Goal: Communication & Community: Answer question/provide support

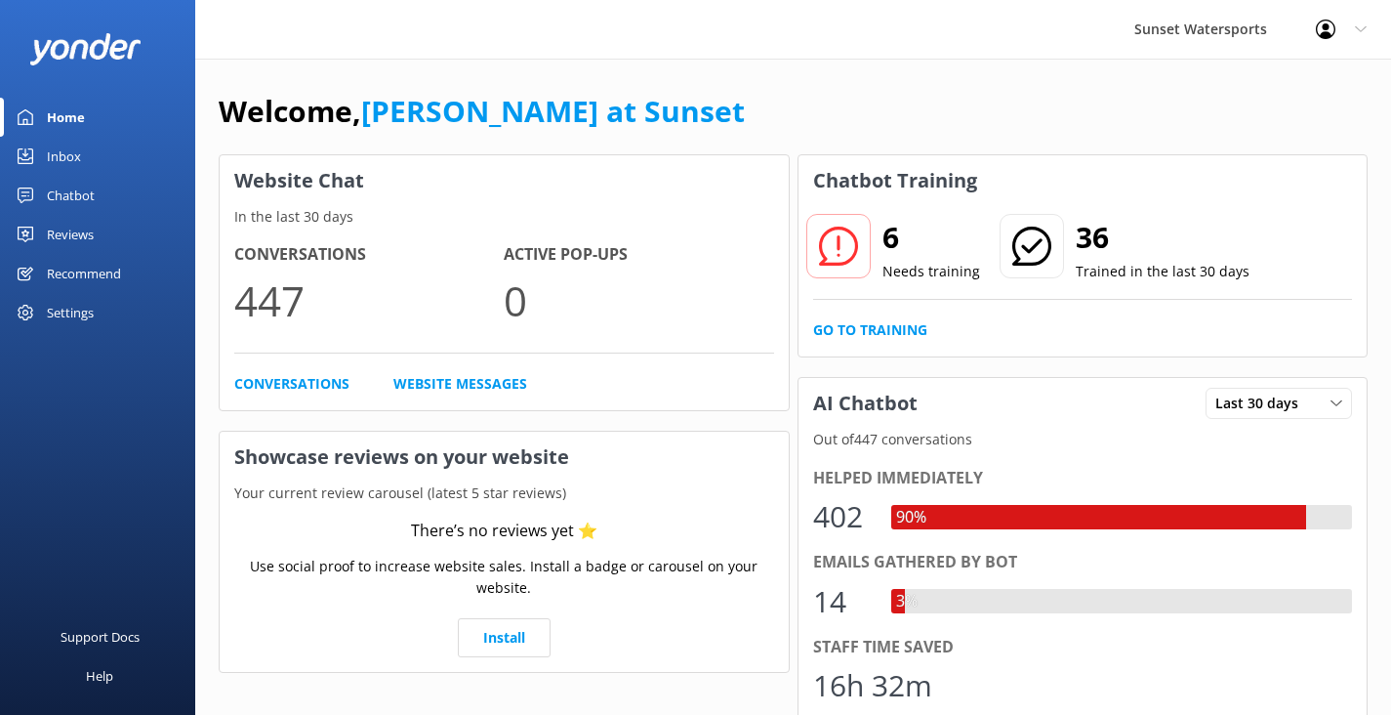
click at [69, 147] on div "Inbox" at bounding box center [64, 156] width 34 height 39
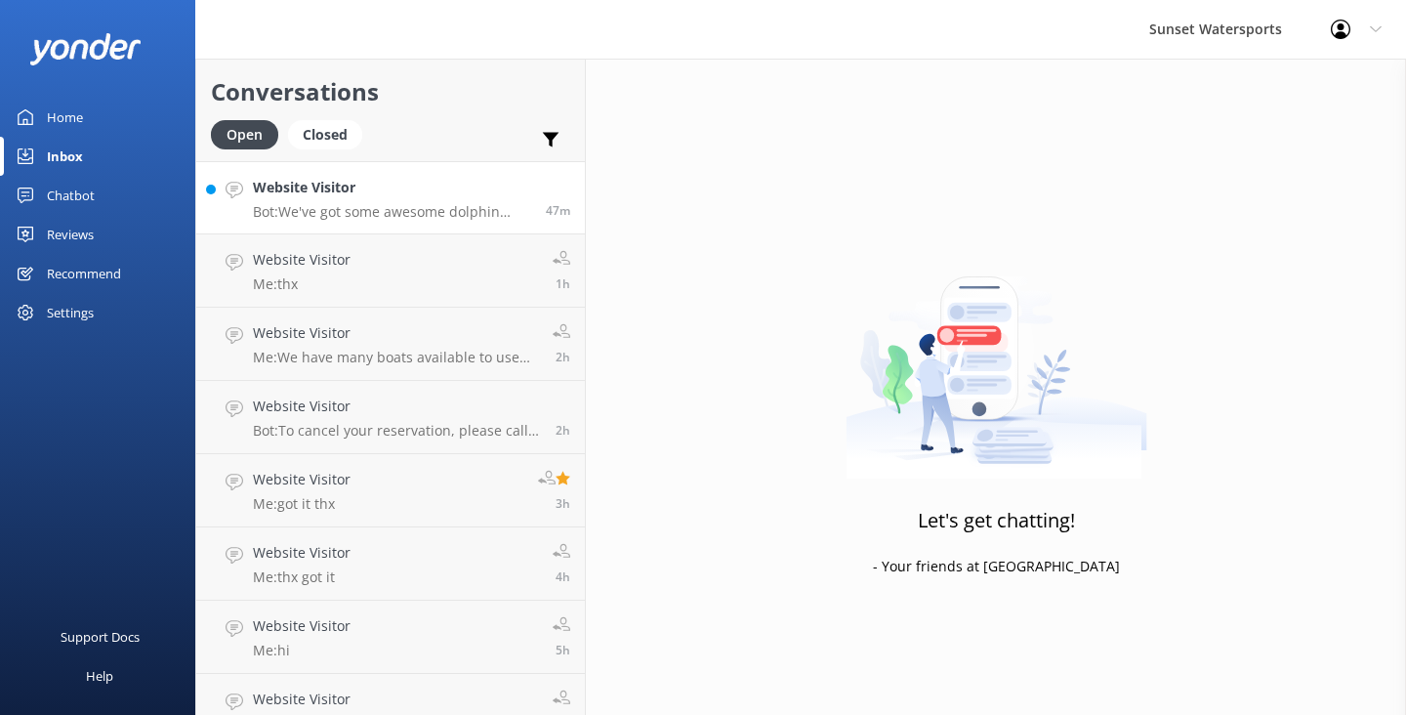
click at [410, 217] on p "Bot: We've got some awesome dolphin tours! You can join our Dolphin & Snorkel C…" at bounding box center [392, 212] width 278 height 18
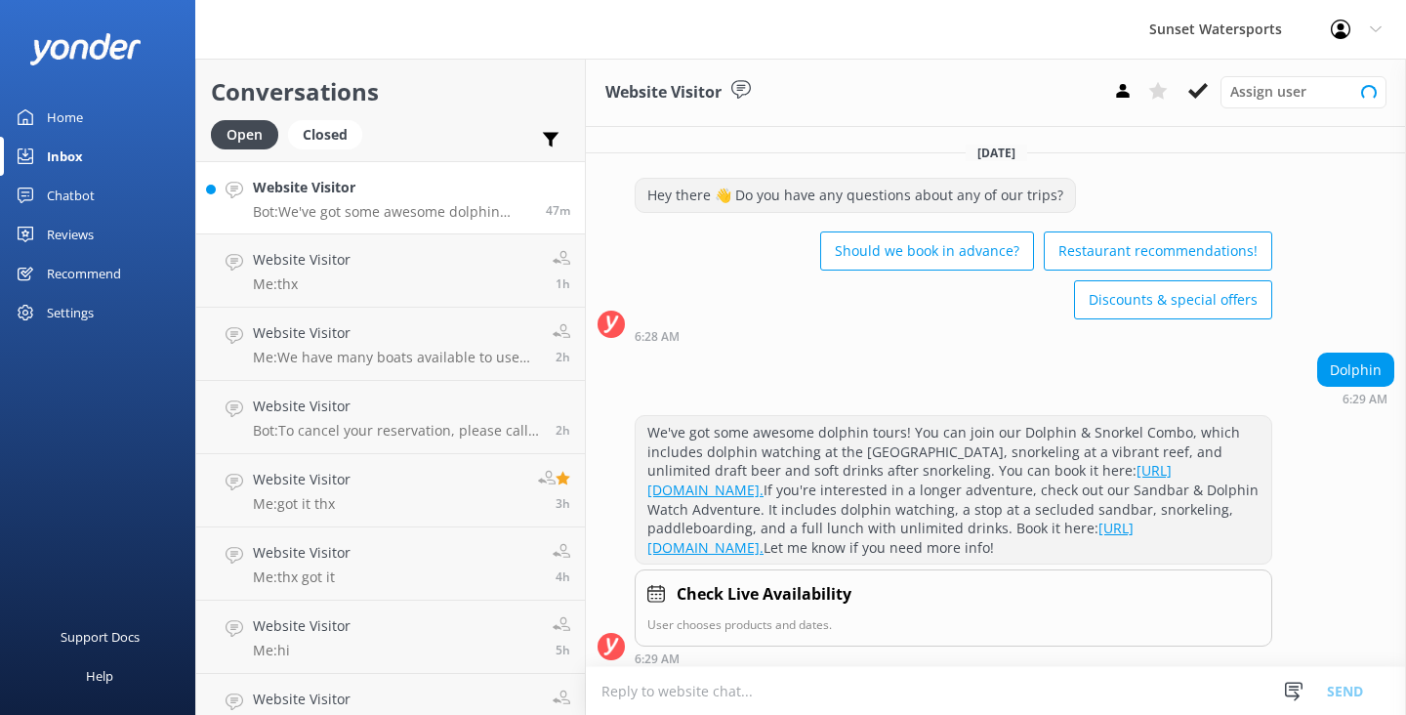
scroll to position [122, 0]
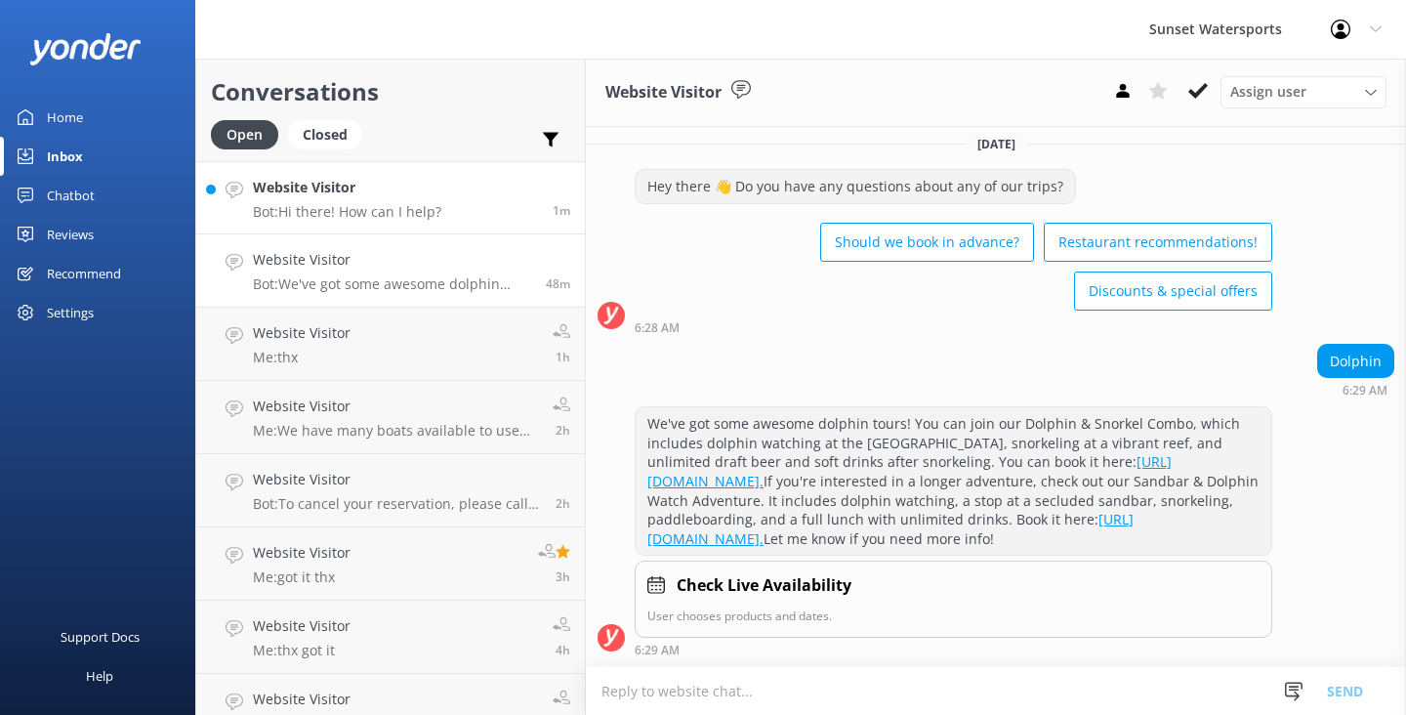
click at [422, 202] on div "Website Visitor Bot: Hi there! How can I help?" at bounding box center [347, 198] width 188 height 42
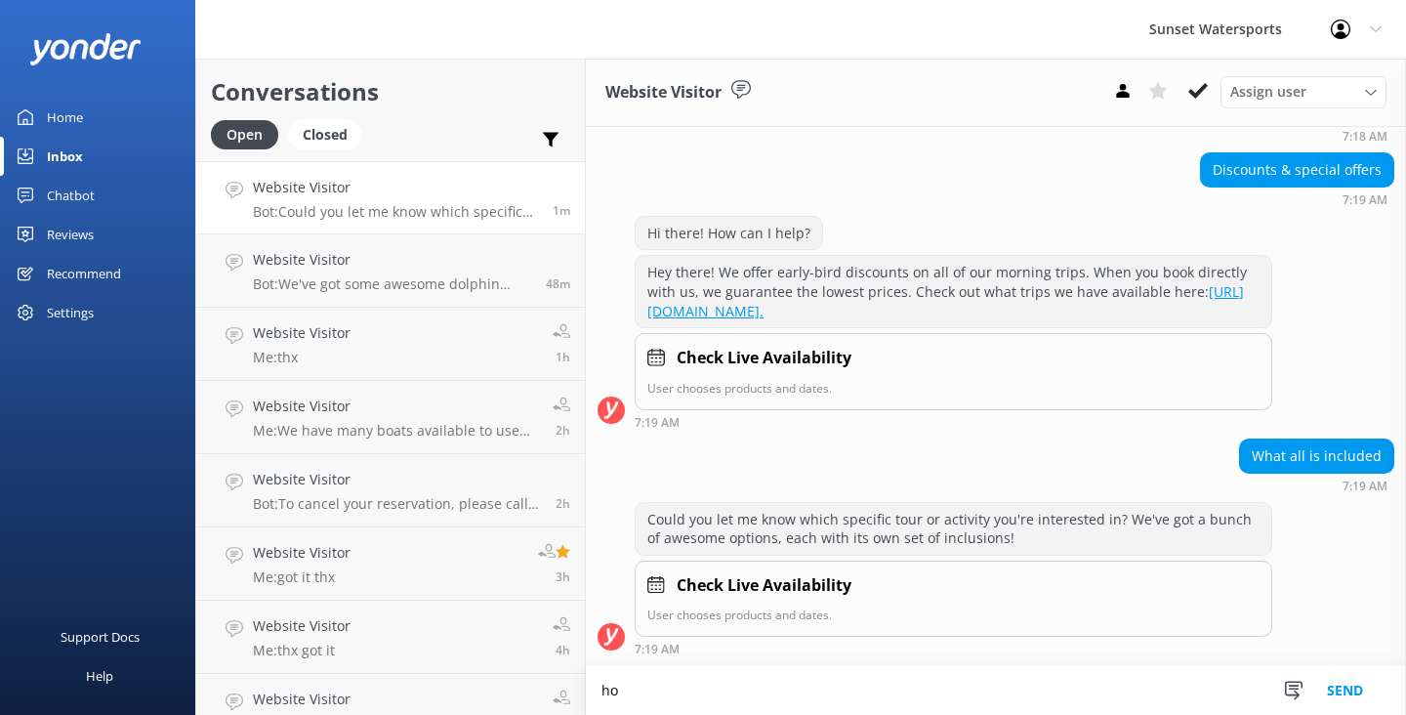
scroll to position [281, 0]
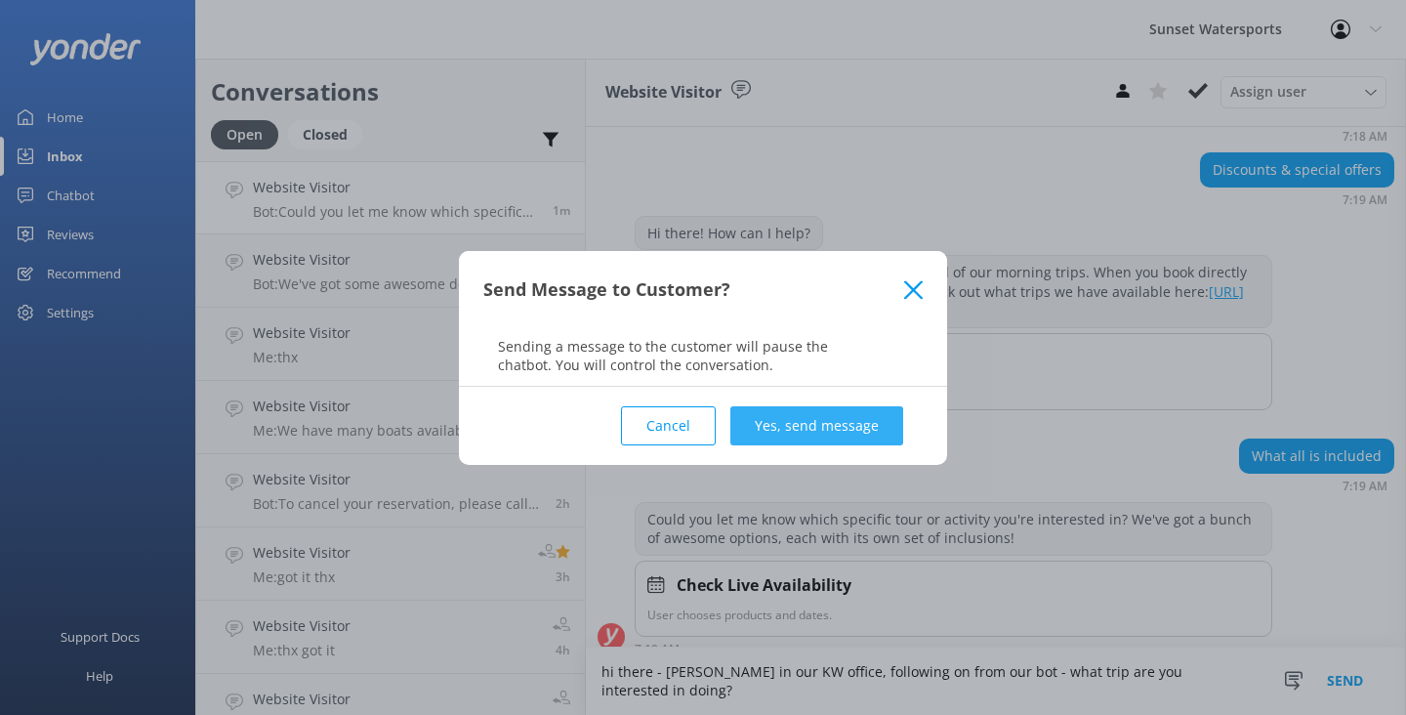
type textarea "hi there - [PERSON_NAME] in our KW office, following on from our bot - what tri…"
click at [812, 424] on button "Yes, send message" at bounding box center [816, 425] width 173 height 39
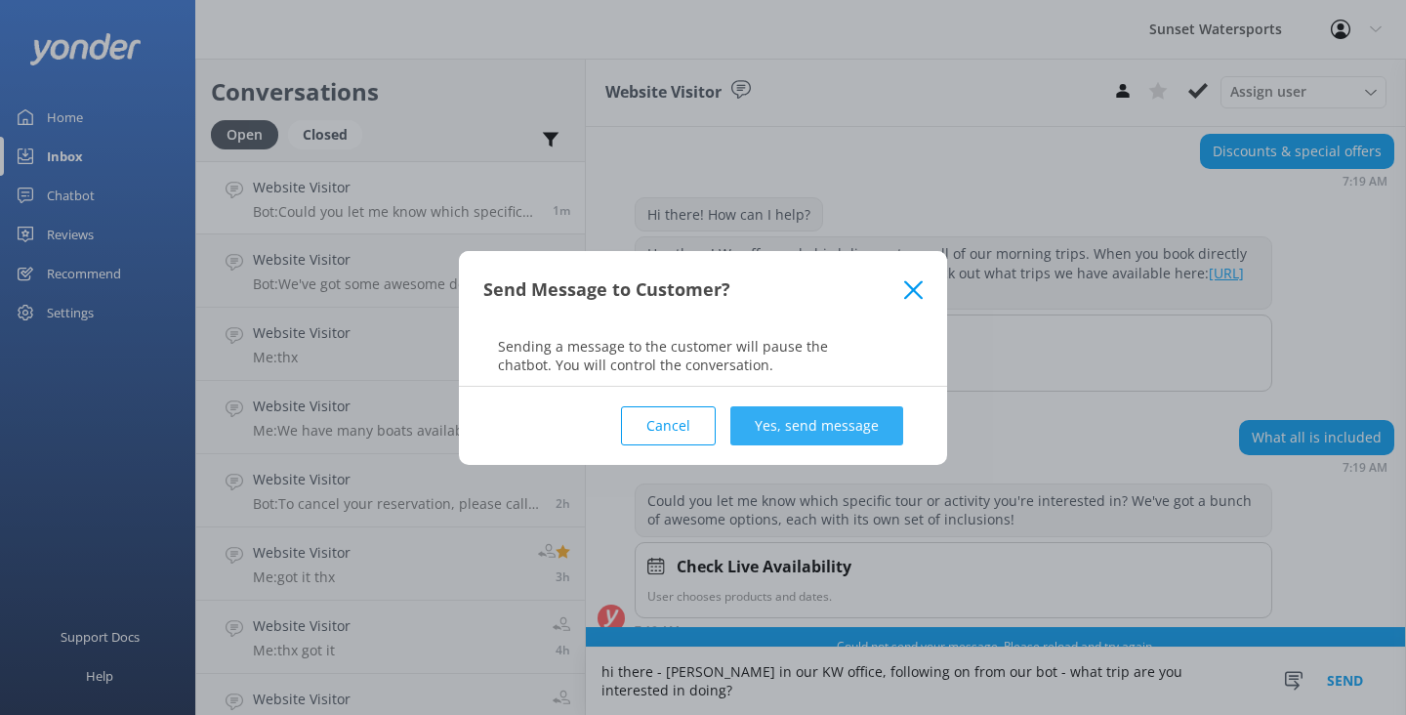
click at [849, 422] on button "Yes, send message" at bounding box center [816, 425] width 173 height 39
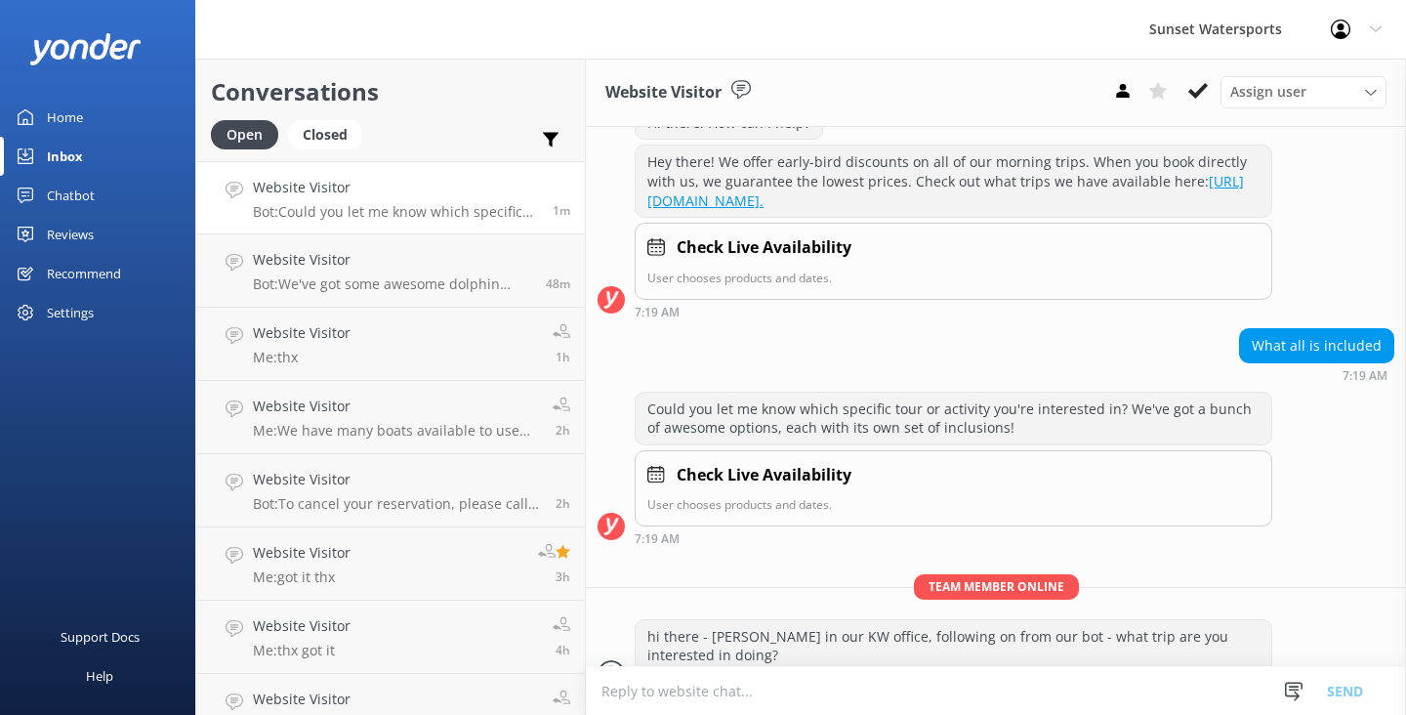
scroll to position [427, 0]
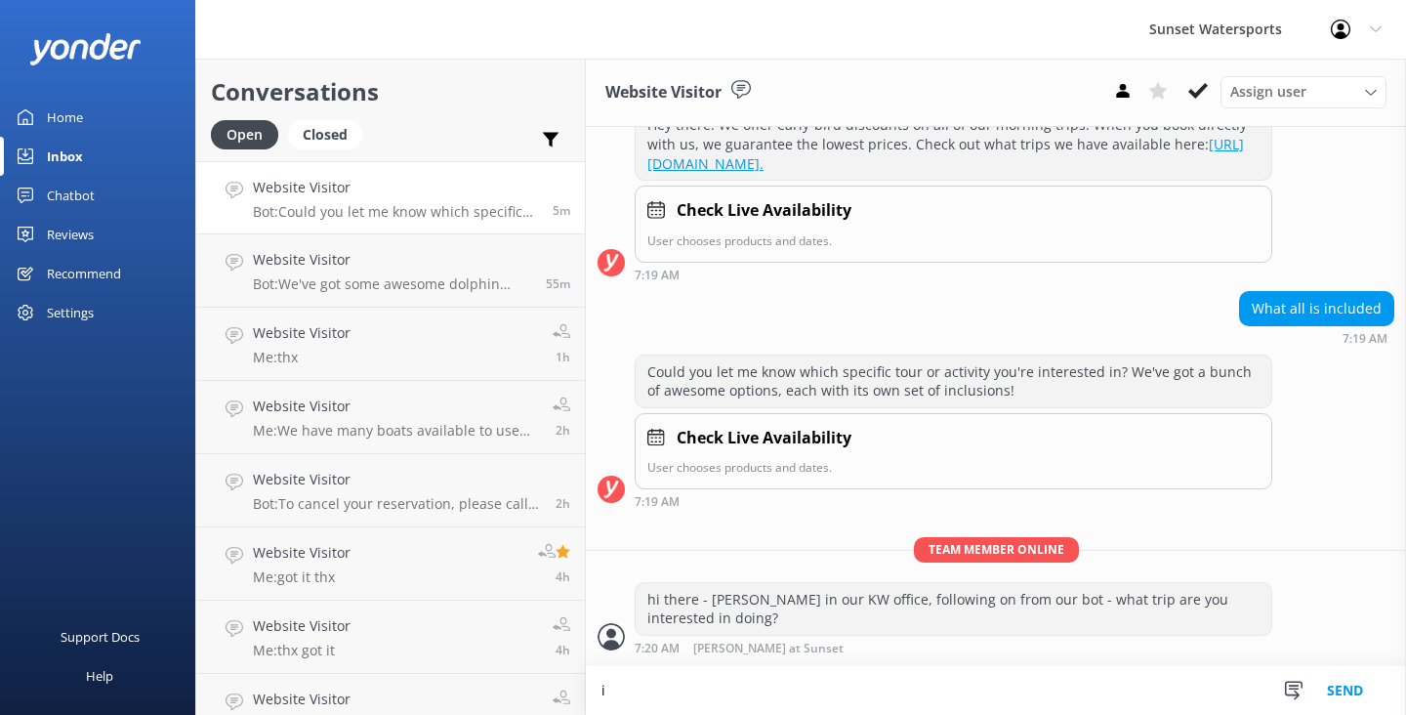
scroll to position [428, 0]
type textarea "I"
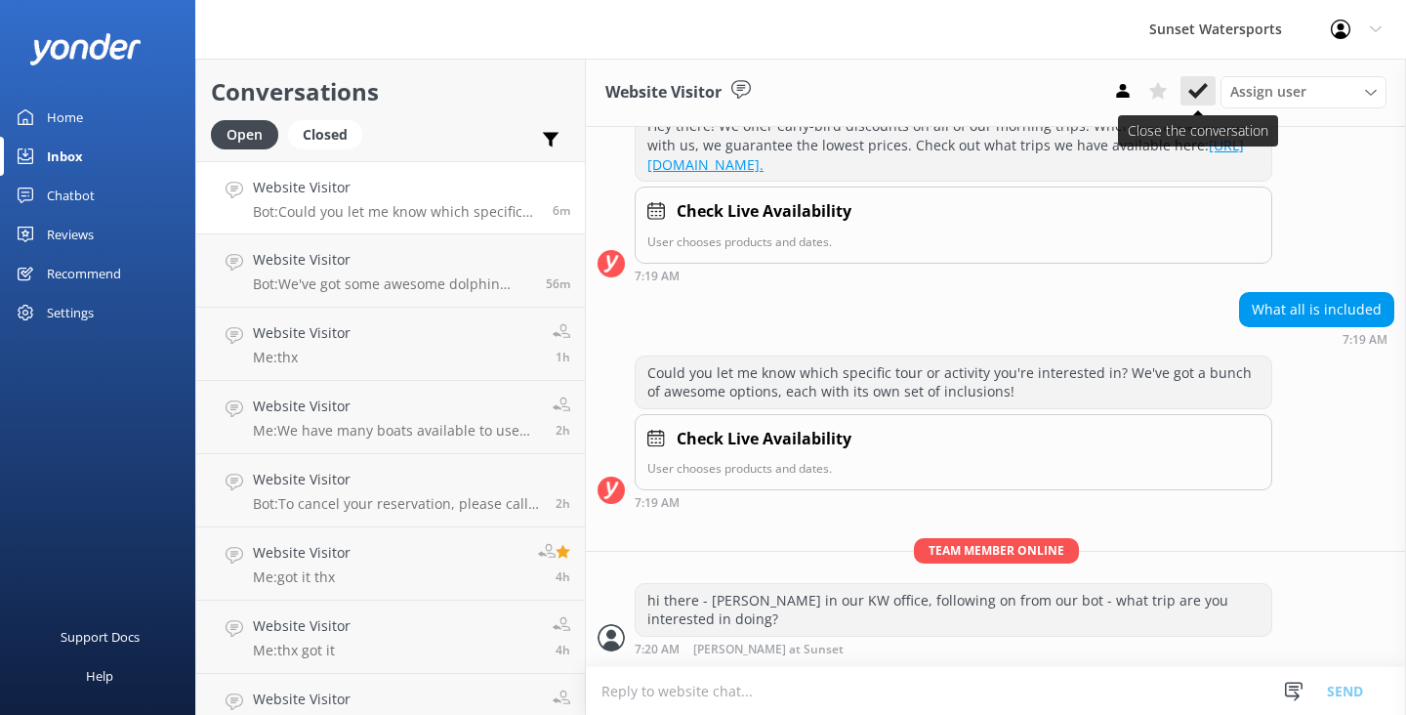
click at [1196, 94] on use at bounding box center [1198, 91] width 20 height 16
